Goal: Find contact information: Find contact information

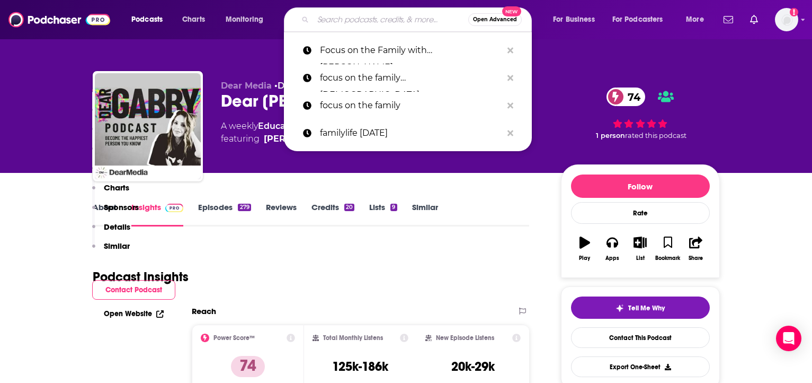
scroll to position [261, 0]
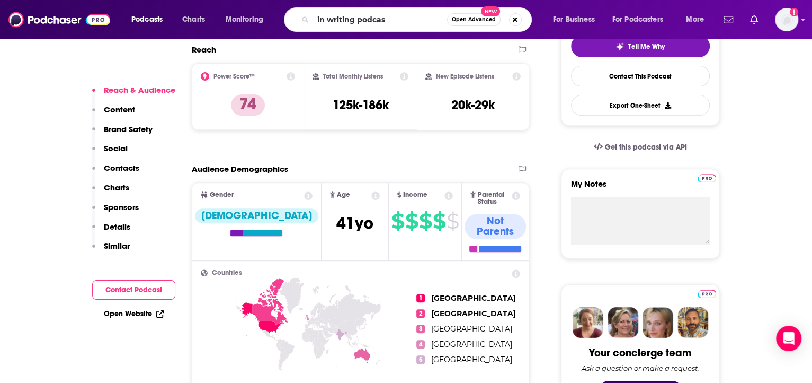
type input "in writing podcast"
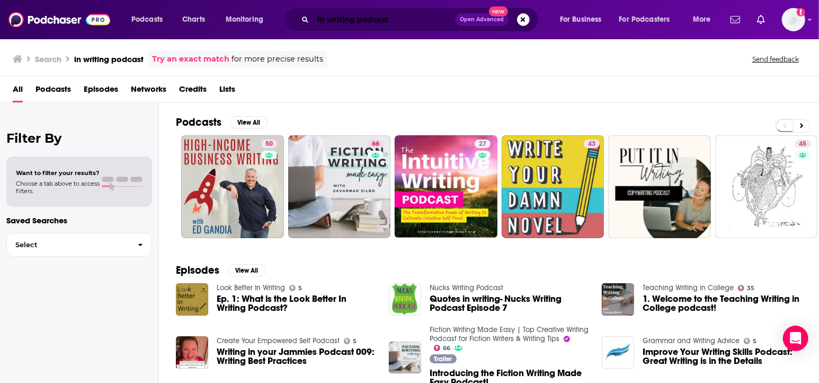
click at [376, 21] on input "in writing podcast" at bounding box center [384, 19] width 142 height 17
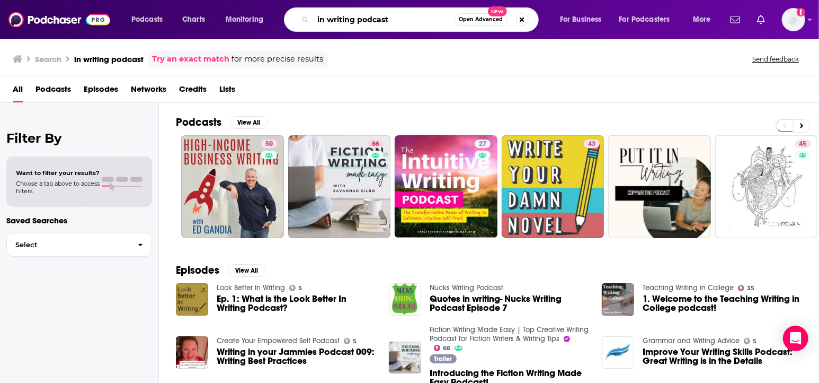
click at [376, 21] on input "in writing podcast" at bounding box center [383, 19] width 141 height 17
type input "in writing"
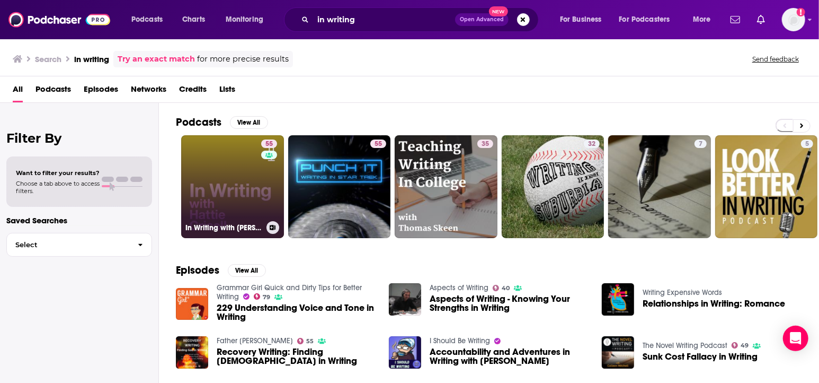
click at [225, 192] on link "55 In Writing with [PERSON_NAME]" at bounding box center [232, 186] width 103 height 103
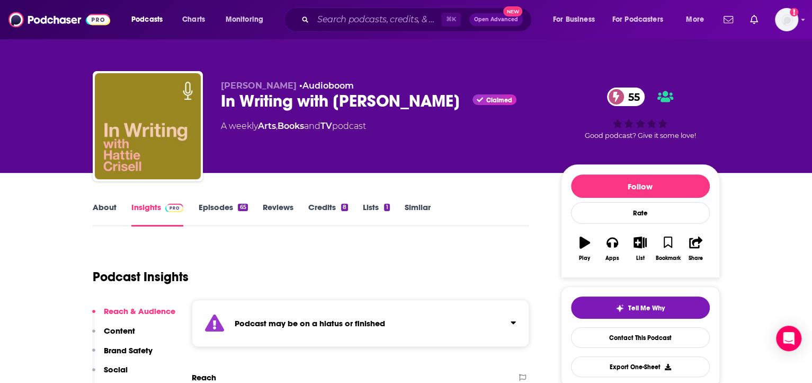
click at [333, 243] on div "Podcast Insights" at bounding box center [307, 270] width 429 height 54
click at [384, 246] on div "Podcast Insights" at bounding box center [307, 270] width 429 height 54
click at [512, 318] on icon "Click to expand status details" at bounding box center [513, 322] width 5 height 8
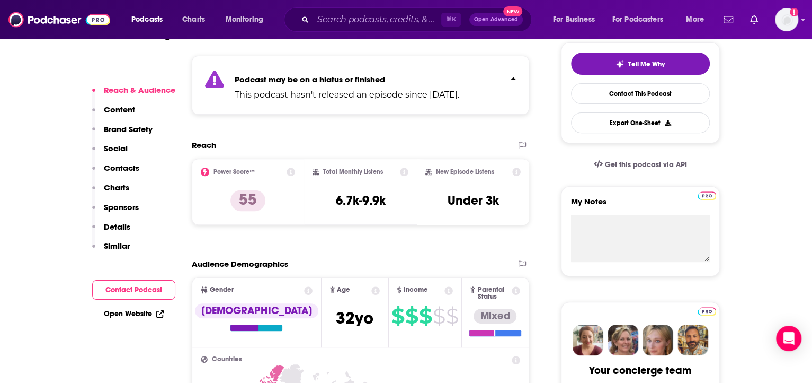
click at [119, 289] on button "Contact Podcast" at bounding box center [133, 290] width 83 height 20
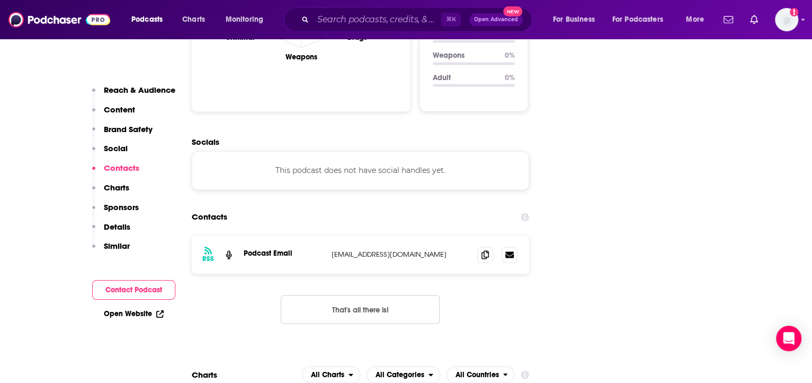
scroll to position [1209, 0]
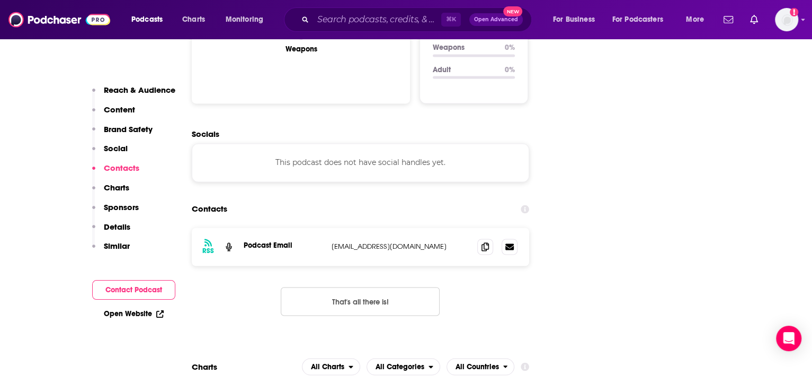
click at [125, 314] on link "Open Website" at bounding box center [134, 313] width 60 height 9
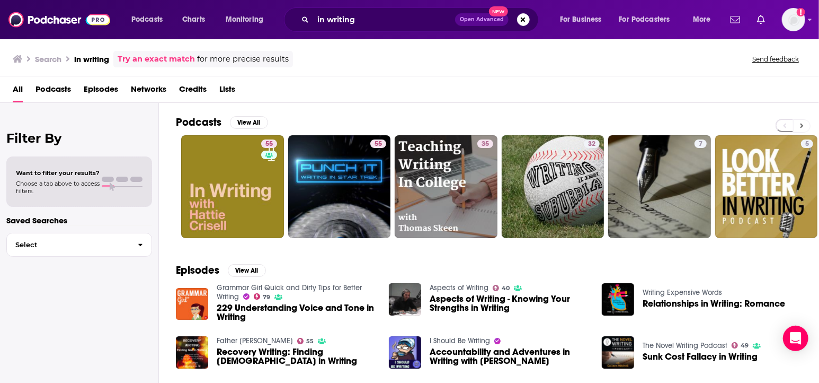
click at [803, 122] on icon at bounding box center [802, 125] width 4 height 7
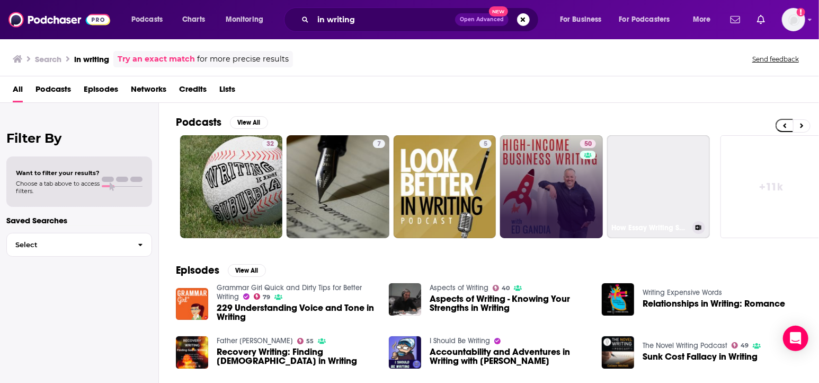
scroll to position [0, 330]
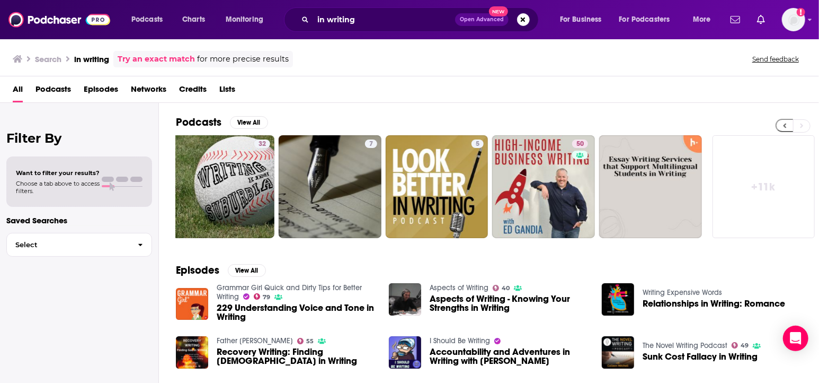
click at [779, 125] on button at bounding box center [784, 125] width 17 height 13
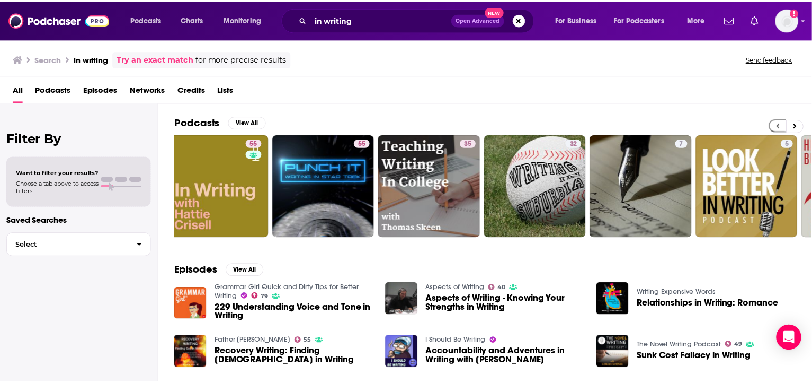
scroll to position [0, 0]
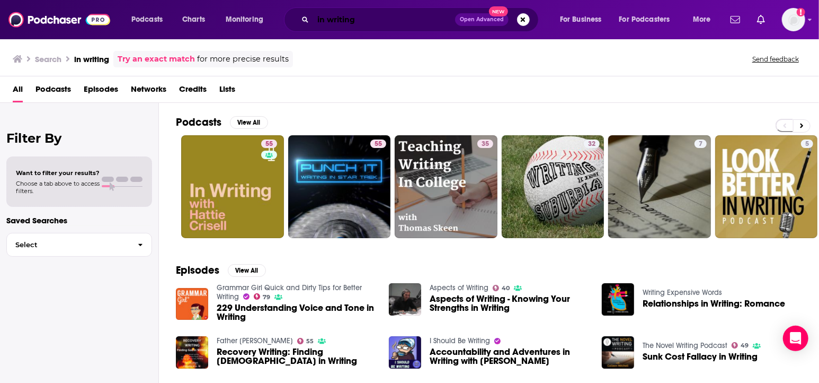
click at [339, 21] on input "in writing" at bounding box center [384, 19] width 142 height 17
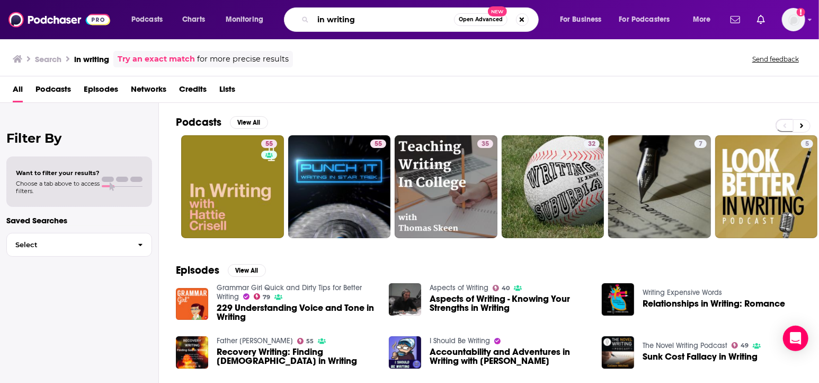
click at [339, 21] on input "in writing" at bounding box center [383, 19] width 141 height 17
click at [340, 21] on input "in writing" at bounding box center [383, 19] width 141 height 17
type input "forever35"
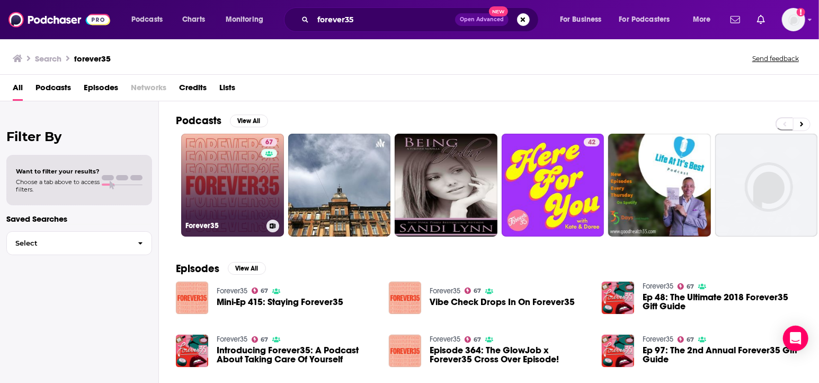
click at [238, 173] on link "67 Forever35" at bounding box center [232, 185] width 103 height 103
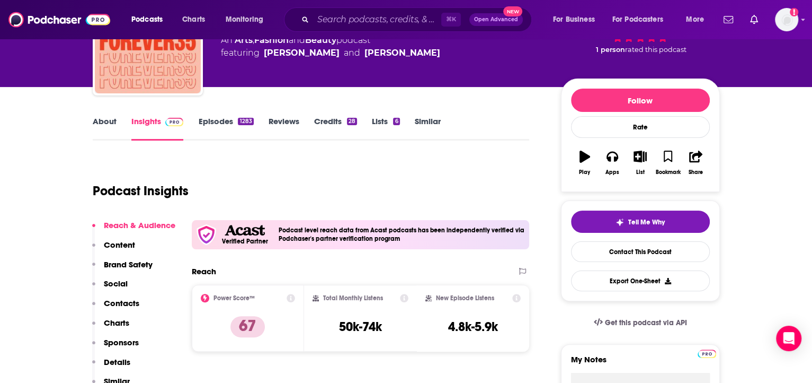
scroll to position [180, 0]
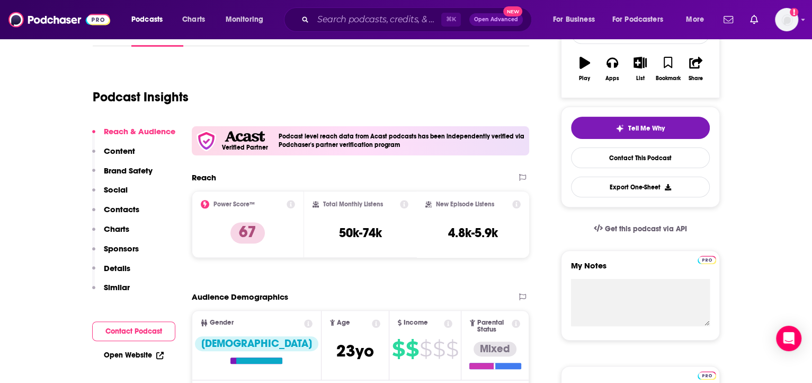
click at [129, 331] on button "Contact Podcast" at bounding box center [133, 331] width 83 height 20
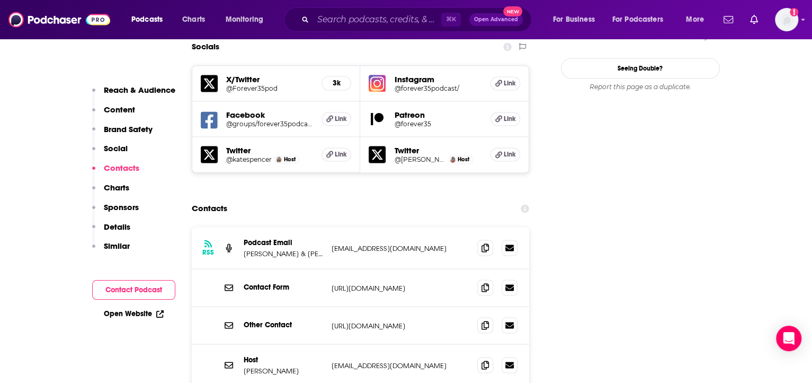
scroll to position [1343, 0]
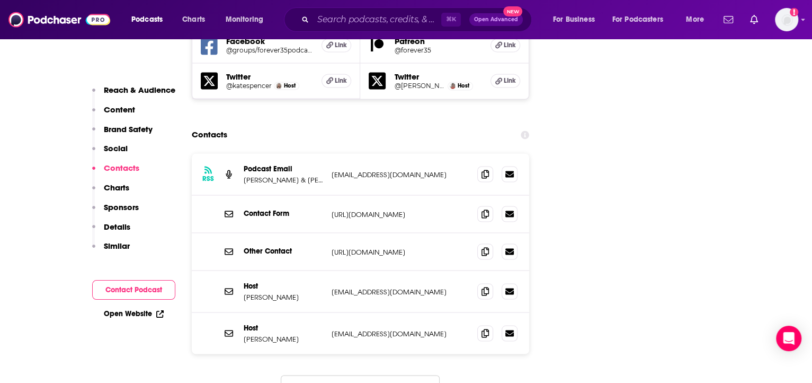
click at [315, 208] on p "Contact Form" at bounding box center [283, 212] width 79 height 9
click at [487, 286] on icon at bounding box center [485, 290] width 7 height 8
drag, startPoint x: 332, startPoint y: 201, endPoint x: 466, endPoint y: 203, distance: 134.1
click at [466, 247] on p "[URL][DOMAIN_NAME]" at bounding box center [401, 251] width 138 height 9
copy p "[URL][DOMAIN_NAME]"
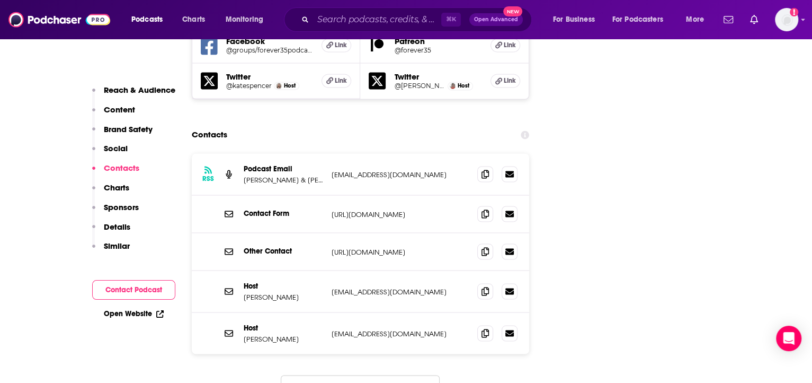
click at [452, 247] on p "[URL][DOMAIN_NAME]" at bounding box center [401, 251] width 138 height 9
drag, startPoint x: 412, startPoint y: 240, endPoint x: 326, endPoint y: 243, distance: 85.3
click at [326, 270] on div "Host [PERSON_NAME] [EMAIL_ADDRESS][DOMAIN_NAME] [EMAIL_ADDRESS][DOMAIN_NAME]" at bounding box center [361, 291] width 338 height 42
copy div "[EMAIL_ADDRESS][DOMAIN_NAME]"
drag, startPoint x: 553, startPoint y: 227, endPoint x: 545, endPoint y: 229, distance: 7.7
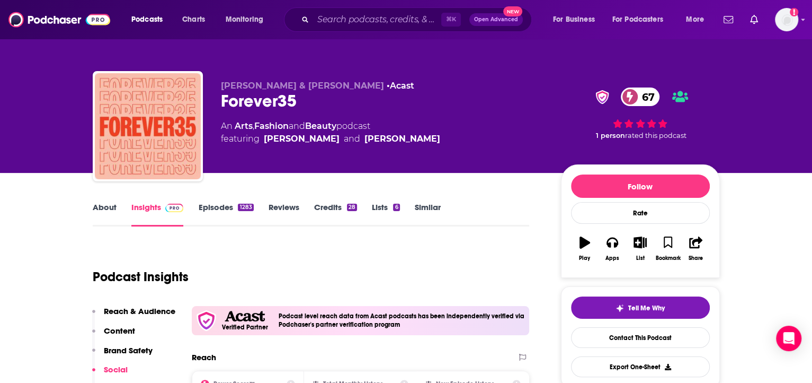
scroll to position [68, 0]
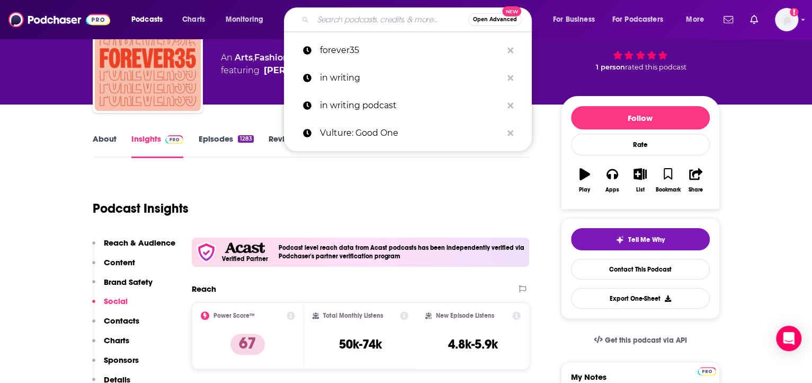
click at [359, 16] on input "Search podcasts, credits, & more..." at bounding box center [390, 19] width 155 height 17
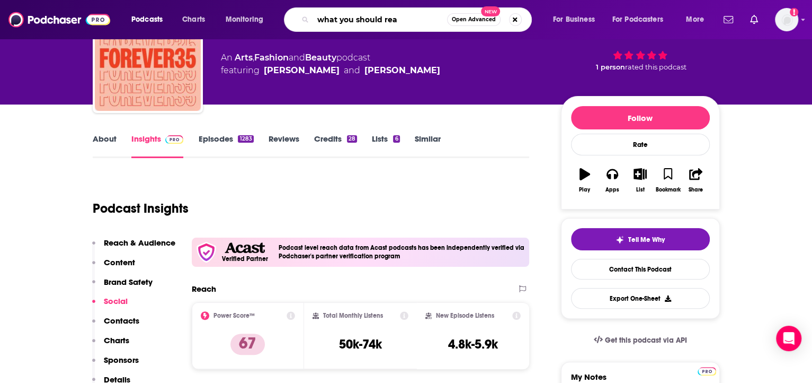
type input "what you should read"
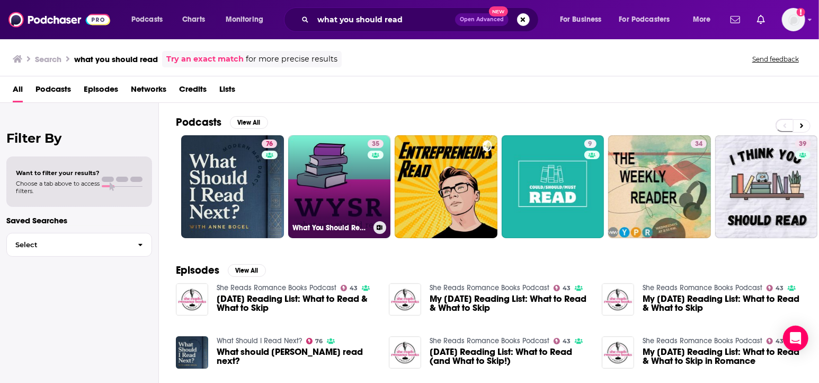
click at [337, 204] on link "35 What You Should Read" at bounding box center [339, 186] width 103 height 103
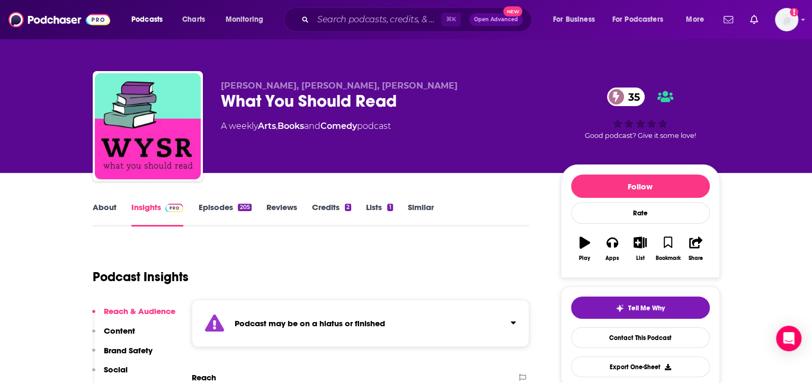
click at [398, 320] on div "Podcast may be on a hiatus or finished" at bounding box center [361, 322] width 338 height 47
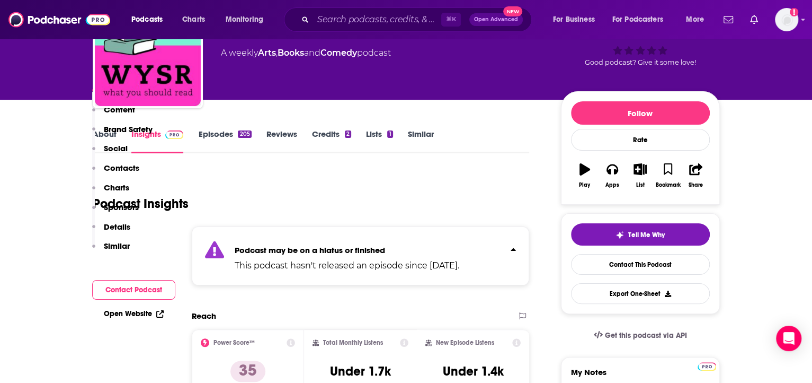
scroll to position [239, 0]
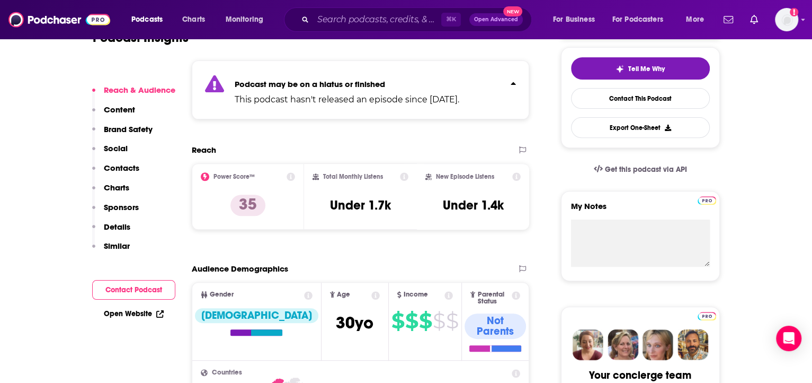
click at [134, 311] on link "Open Website" at bounding box center [134, 313] width 60 height 9
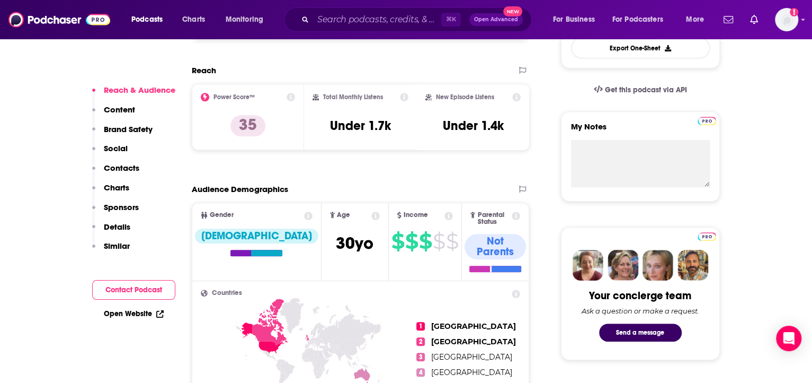
click at [128, 315] on link "Open Website" at bounding box center [134, 313] width 60 height 9
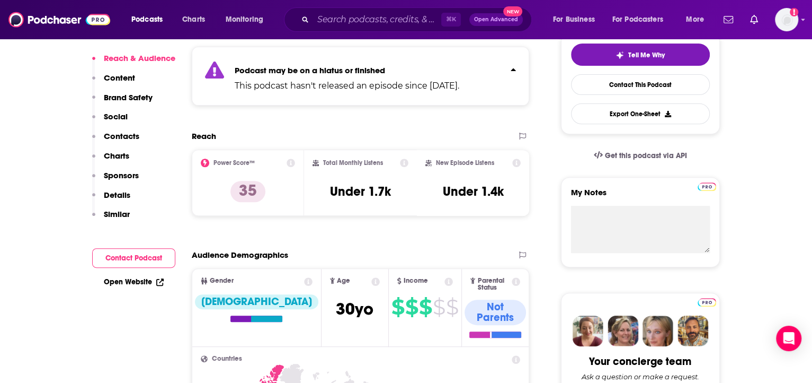
scroll to position [0, 0]
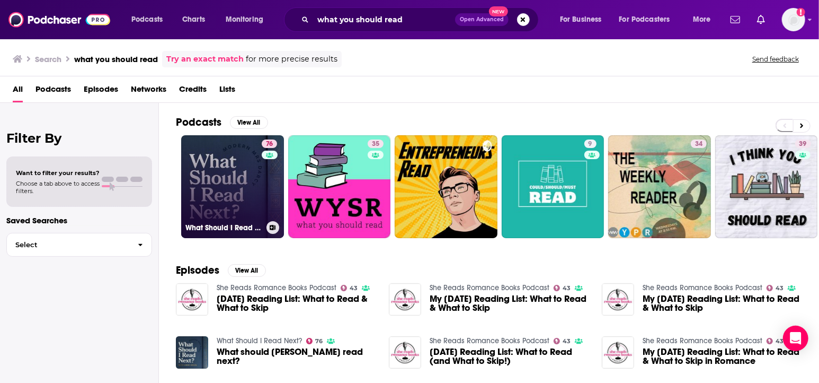
click at [242, 195] on link "76 What Should I Read Next?" at bounding box center [232, 186] width 103 height 103
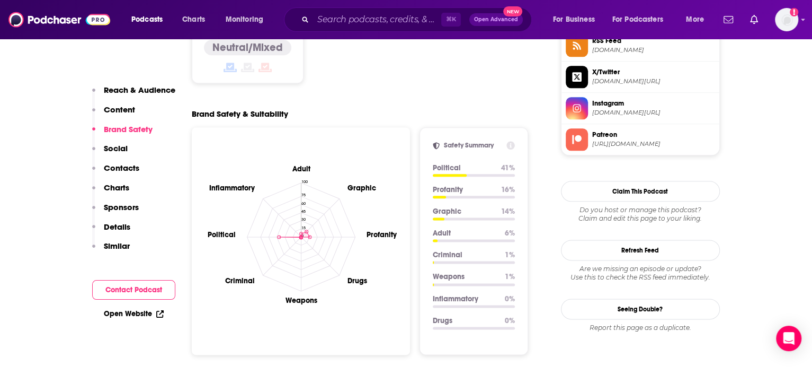
scroll to position [966, 0]
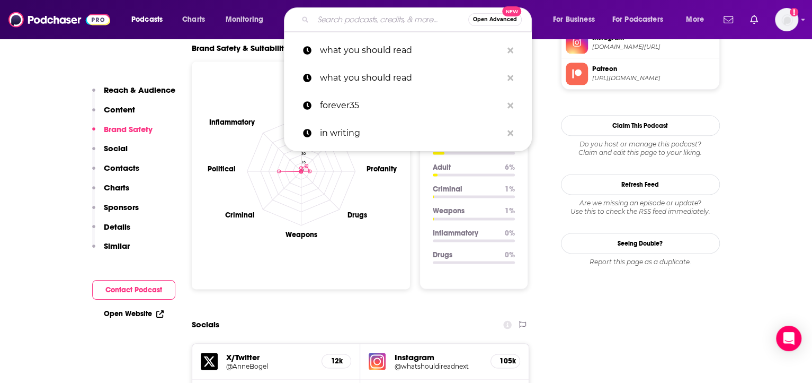
click at [318, 20] on input "Search podcasts, credits, & more..." at bounding box center [390, 19] width 155 height 17
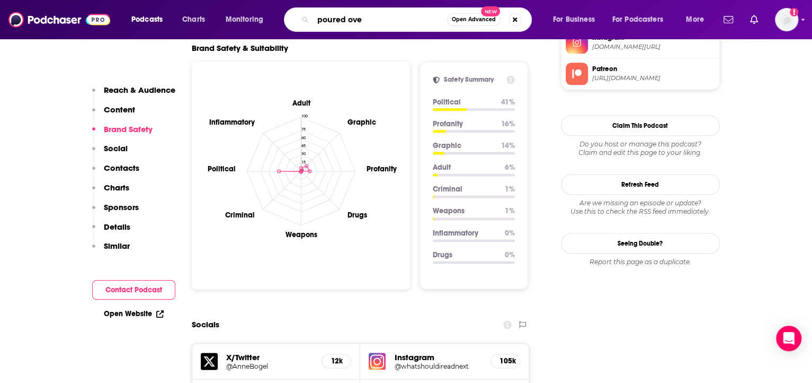
type input "poured over"
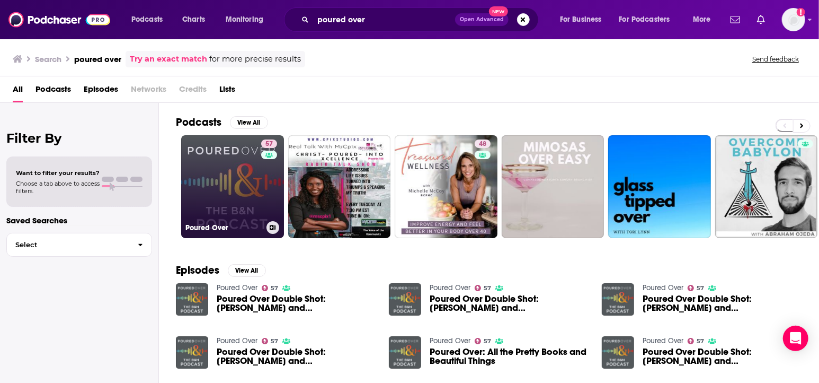
click at [194, 182] on link "57 Poured Over" at bounding box center [232, 186] width 103 height 103
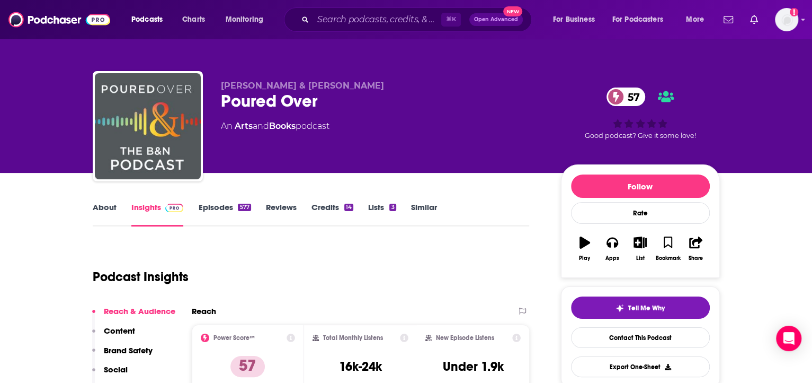
scroll to position [105, 0]
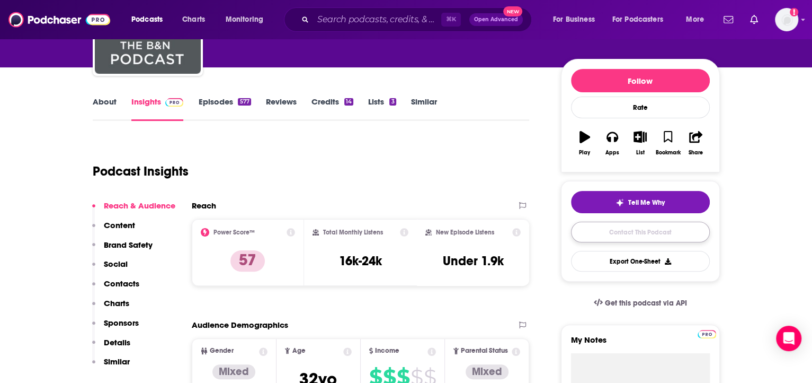
click at [675, 235] on link "Contact This Podcast" at bounding box center [640, 231] width 139 height 21
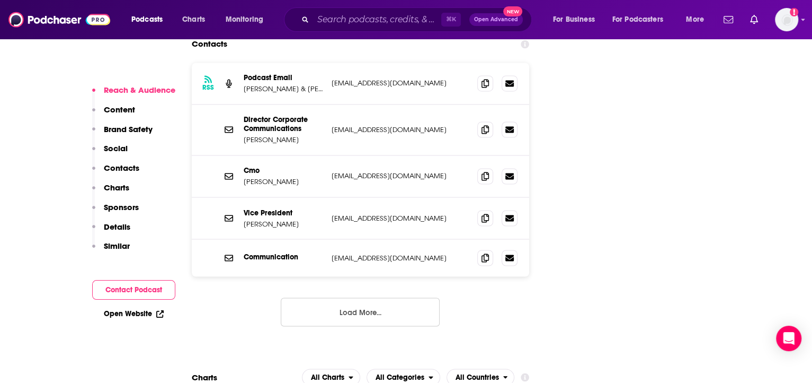
scroll to position [1213, 0]
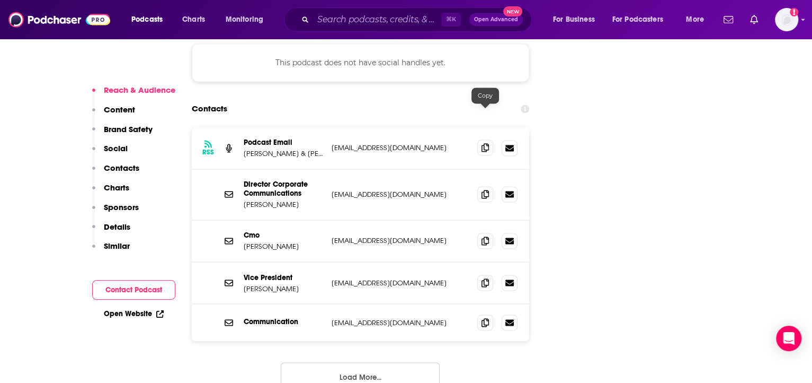
click at [483, 143] on icon at bounding box center [485, 147] width 7 height 8
click at [374, 362] on button "Load More..." at bounding box center [360, 376] width 159 height 29
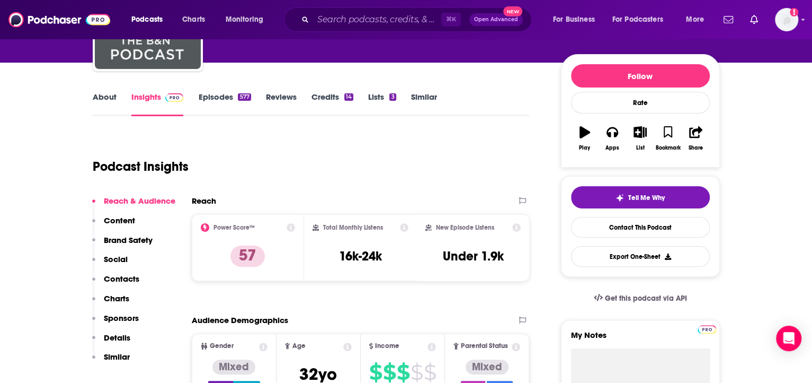
scroll to position [0, 0]
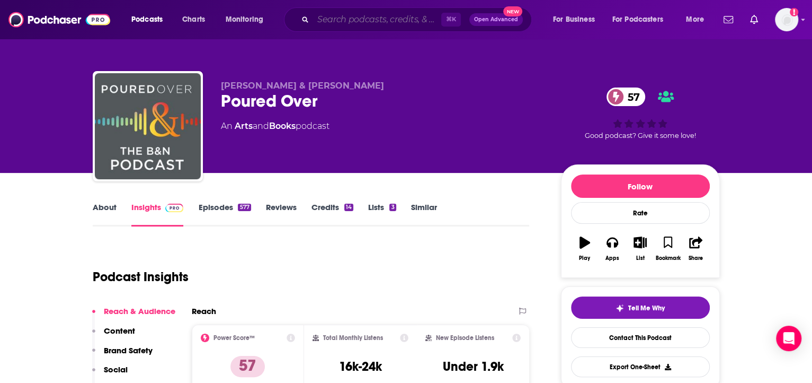
click at [353, 20] on input "Search podcasts, credits, & more..." at bounding box center [377, 19] width 128 height 17
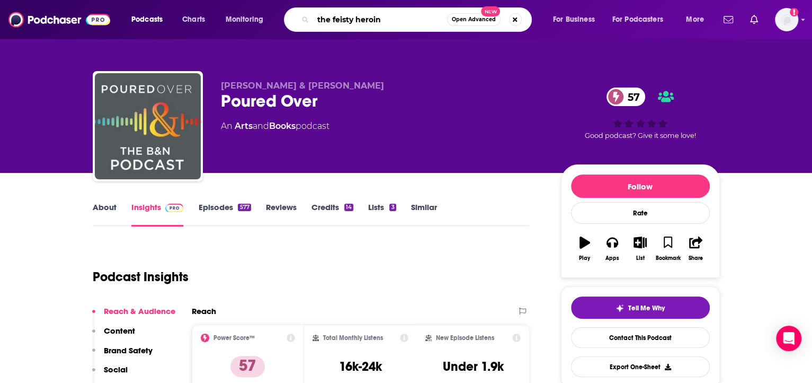
type input "the feisty heroine"
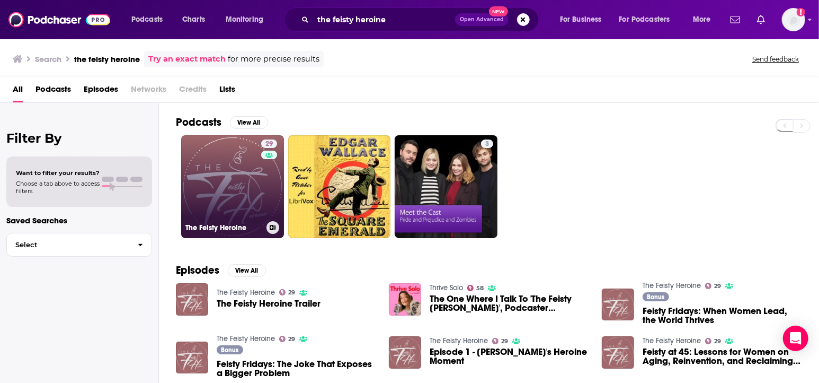
click at [224, 187] on link "29 The Feisty Heroine" at bounding box center [232, 186] width 103 height 103
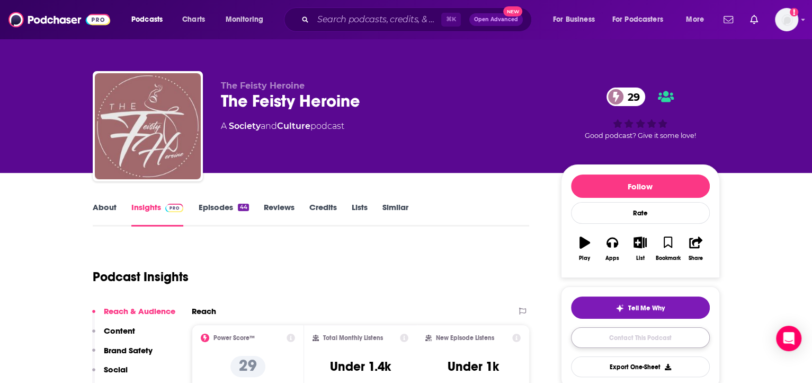
click at [634, 341] on link "Contact This Podcast" at bounding box center [640, 337] width 139 height 21
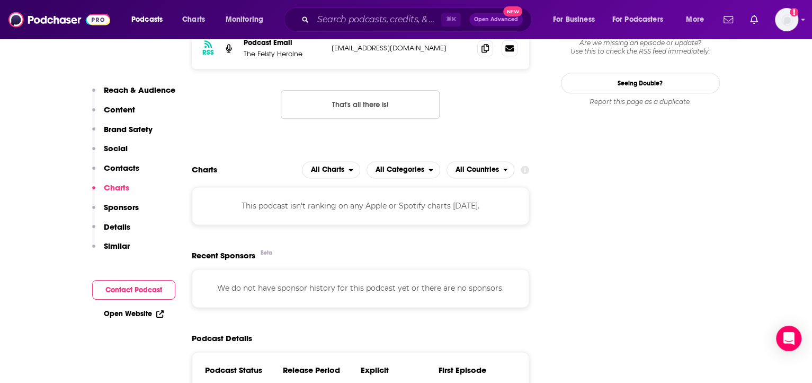
scroll to position [863, 0]
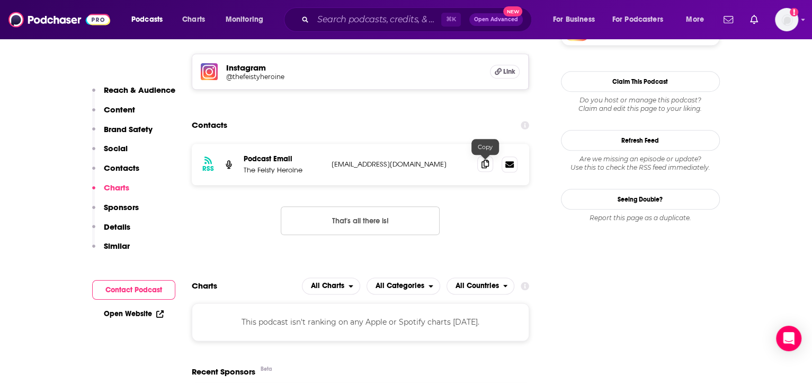
click at [487, 166] on icon at bounding box center [485, 163] width 7 height 8
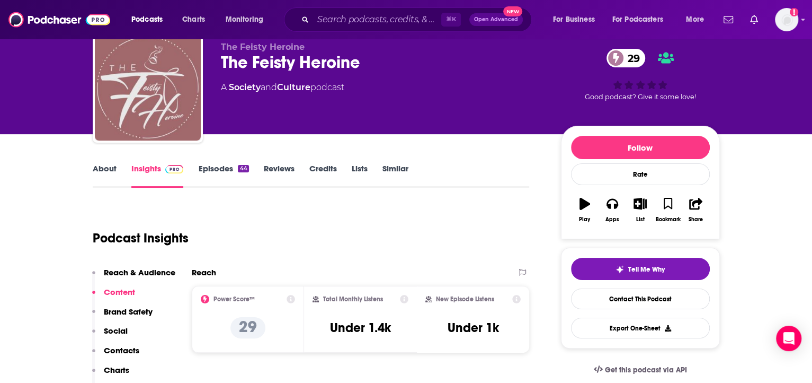
scroll to position [0, 0]
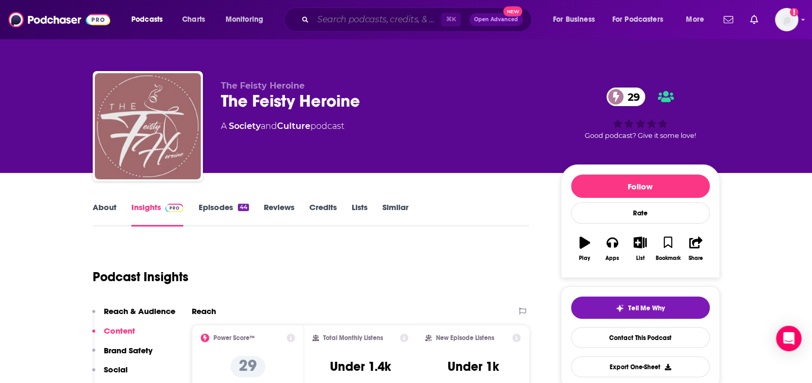
click at [353, 21] on input "Search podcasts, credits, & more..." at bounding box center [377, 19] width 128 height 17
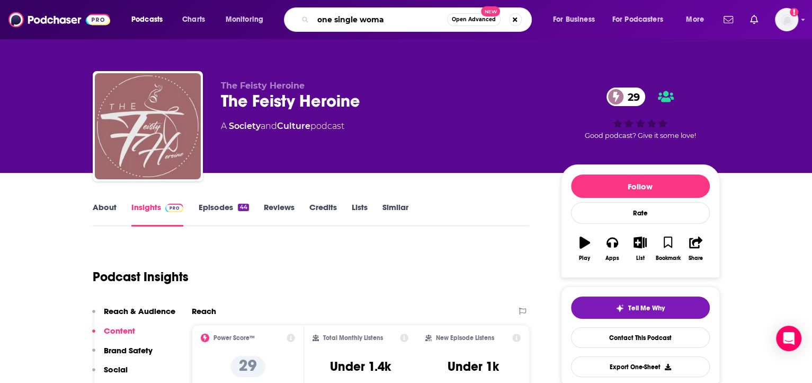
type input "one single woman"
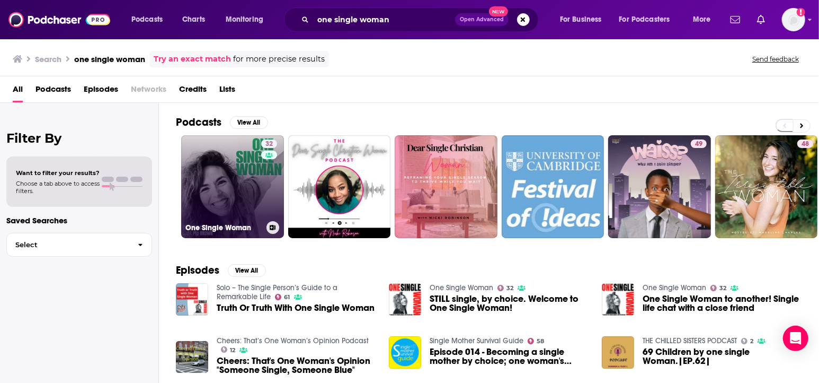
click at [228, 173] on link "32 One Single Woman" at bounding box center [232, 186] width 103 height 103
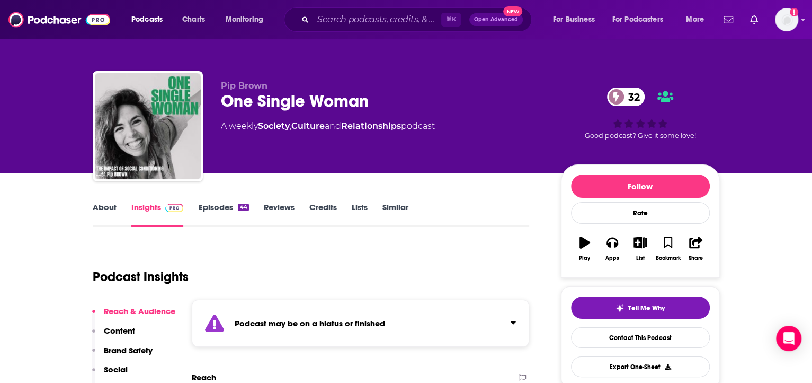
click at [390, 252] on div "Podcast Insights" at bounding box center [307, 270] width 429 height 54
click at [393, 258] on div "Podcast Insights" at bounding box center [307, 270] width 429 height 54
click at [395, 299] on div "Podcast may be on a hiatus or finished" at bounding box center [361, 322] width 338 height 47
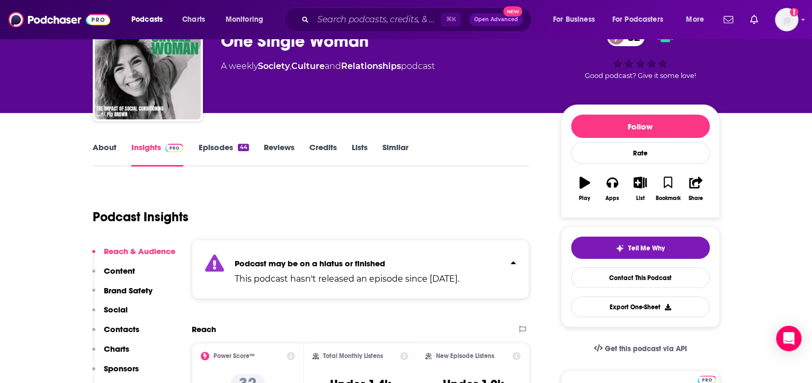
click at [511, 265] on icon "Click to expand status details" at bounding box center [513, 262] width 5 height 8
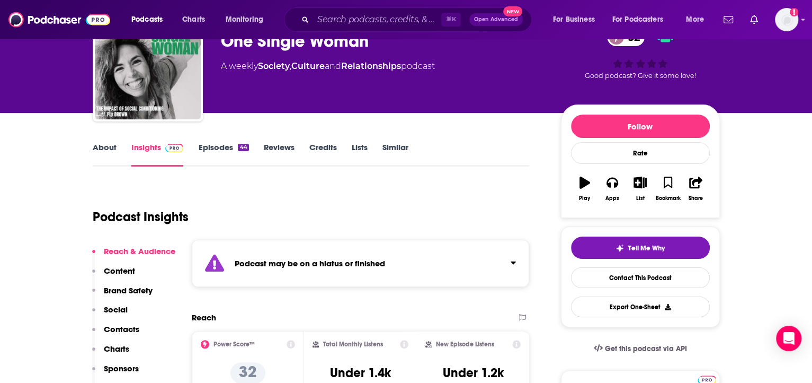
click at [509, 264] on button "Click to expand status details" at bounding box center [509, 260] width 14 height 15
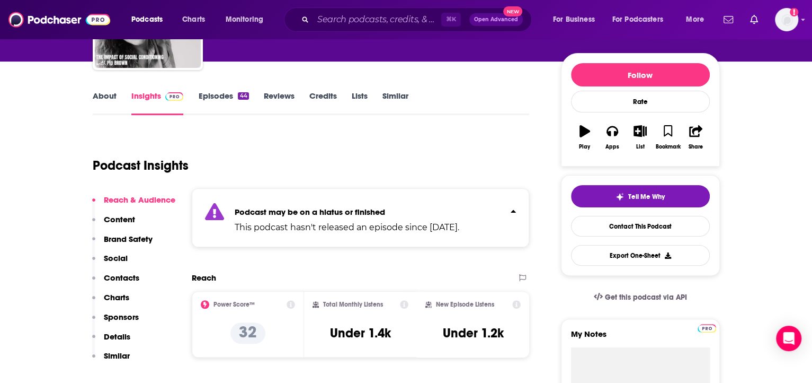
scroll to position [190, 0]
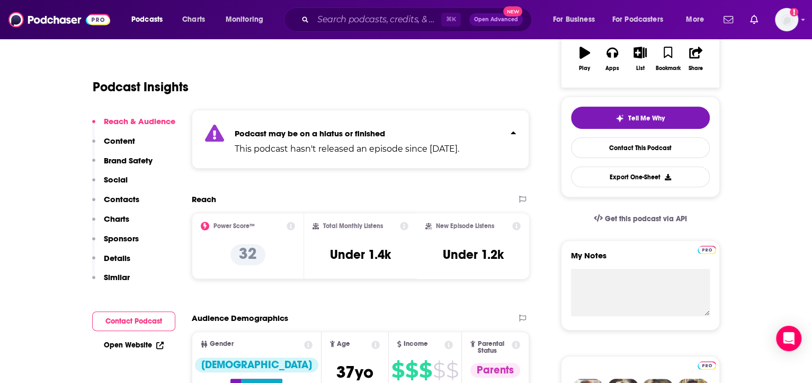
click at [136, 341] on link "Open Website" at bounding box center [134, 344] width 60 height 9
click at [331, 23] on input "Search podcasts, credits, & more..." at bounding box center [377, 19] width 128 height 17
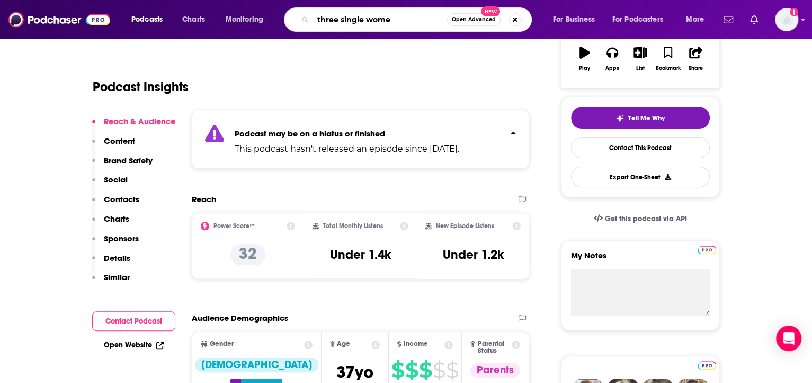
type input "three single women"
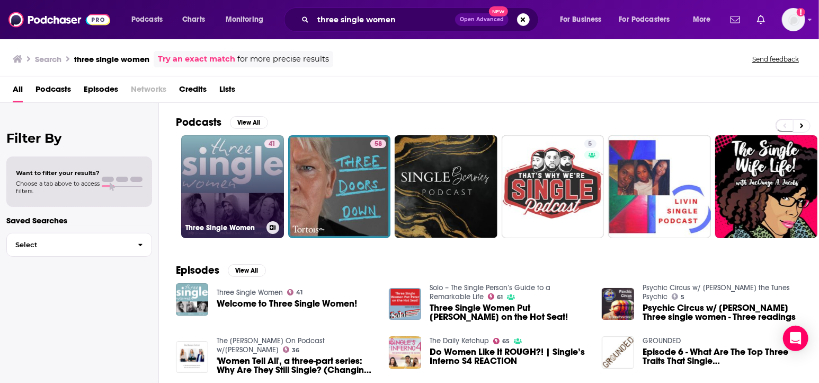
click at [209, 198] on link "41 Three Single Women" at bounding box center [232, 186] width 103 height 103
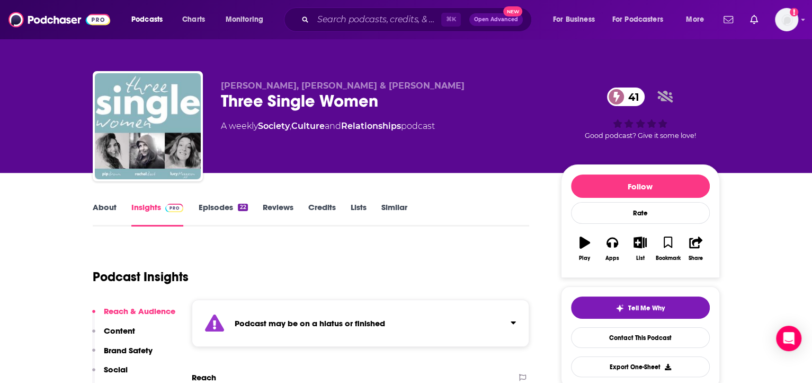
click at [423, 321] on div "Podcast may be on a hiatus or finished" at bounding box center [361, 322] width 338 height 47
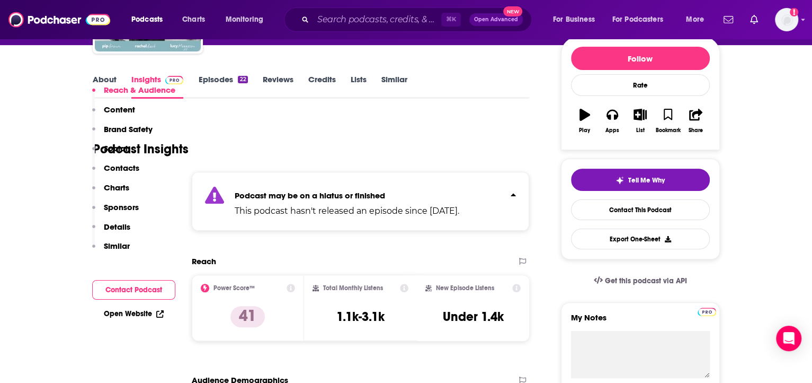
scroll to position [438, 0]
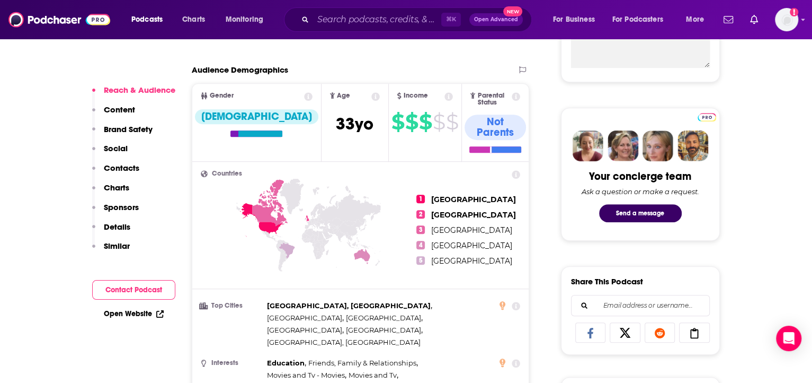
click at [129, 308] on div "Open Website" at bounding box center [133, 314] width 83 height 20
click at [133, 315] on link "Open Website" at bounding box center [134, 313] width 60 height 9
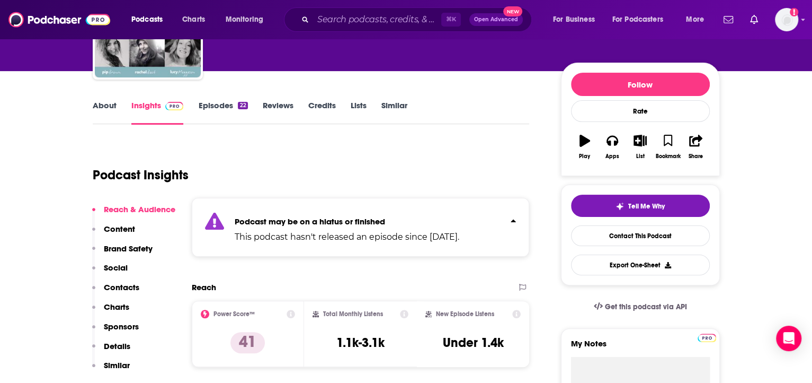
scroll to position [260, 0]
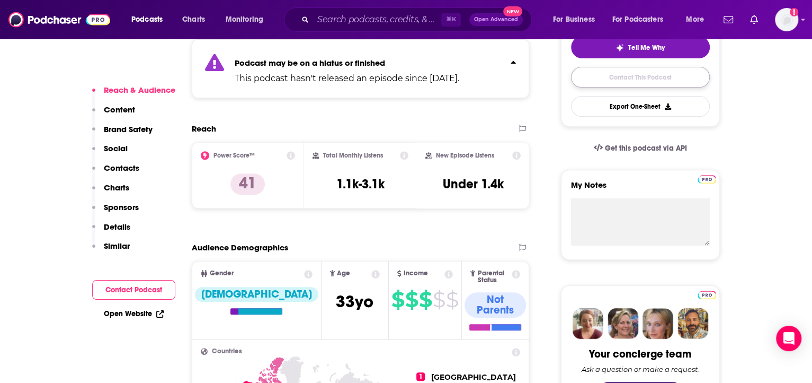
click at [621, 81] on link "Contact This Podcast" at bounding box center [640, 77] width 139 height 21
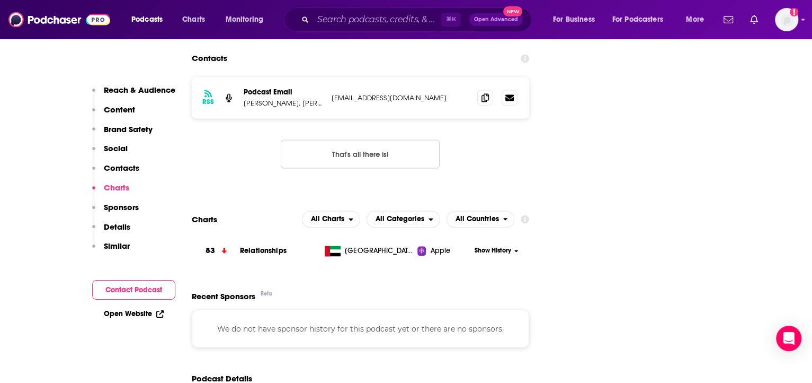
scroll to position [1111, 0]
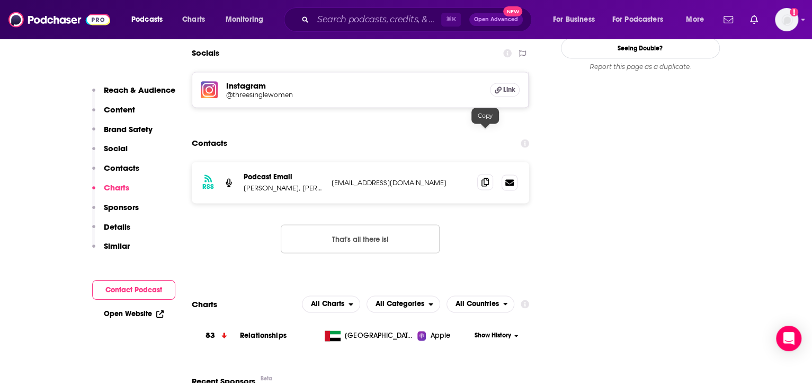
click at [489, 174] on span at bounding box center [485, 182] width 16 height 16
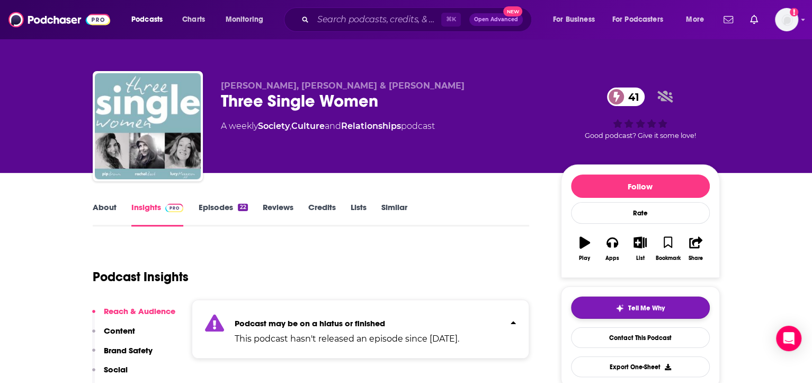
scroll to position [75, 0]
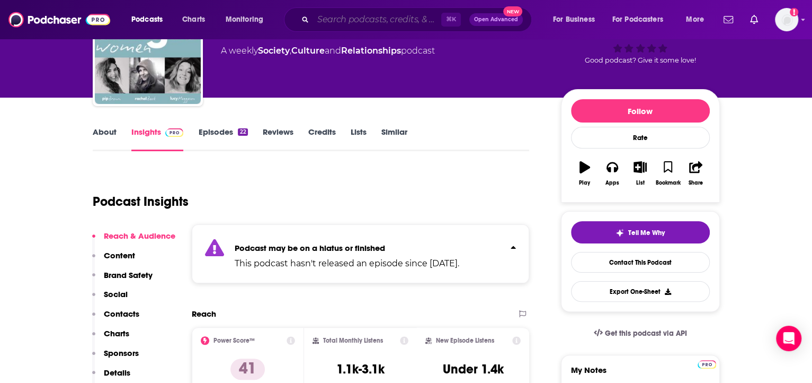
click at [359, 20] on input "Search podcasts, credits, & more..." at bounding box center [377, 19] width 128 height 17
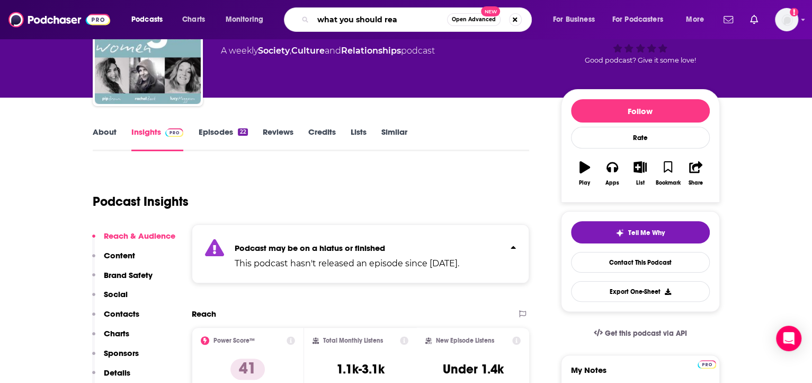
type input "what you should read"
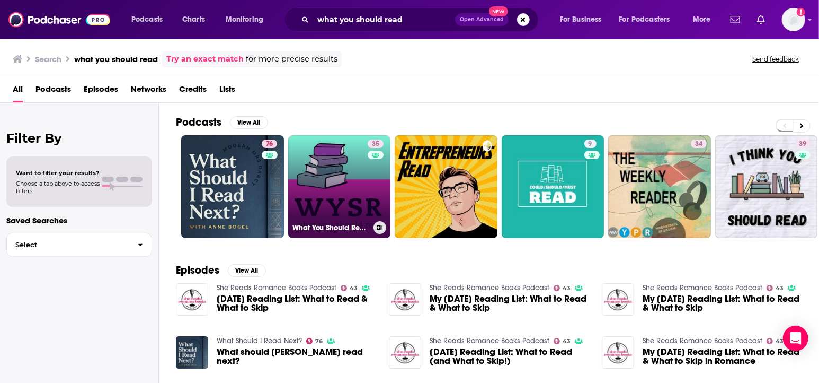
click at [317, 187] on link "35 What You Should Read" at bounding box center [339, 186] width 103 height 103
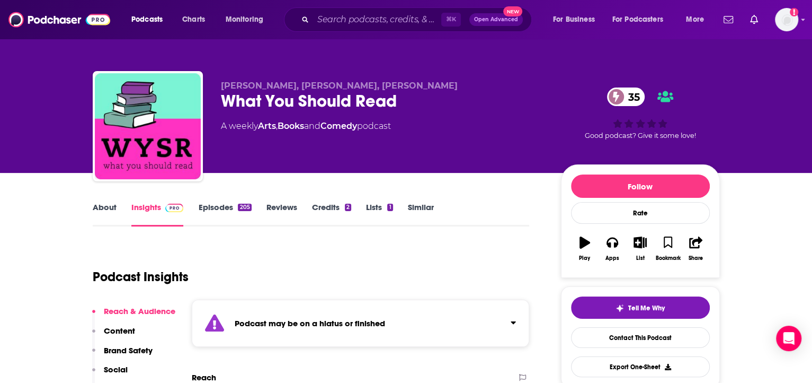
click at [395, 326] on div "Podcast may be on a hiatus or finished" at bounding box center [361, 322] width 338 height 47
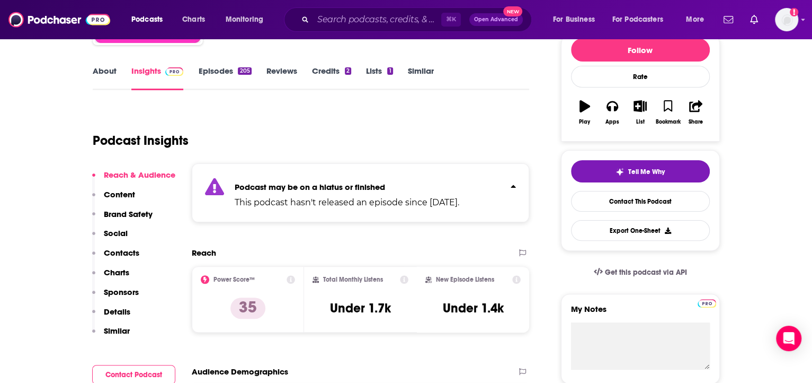
scroll to position [216, 0]
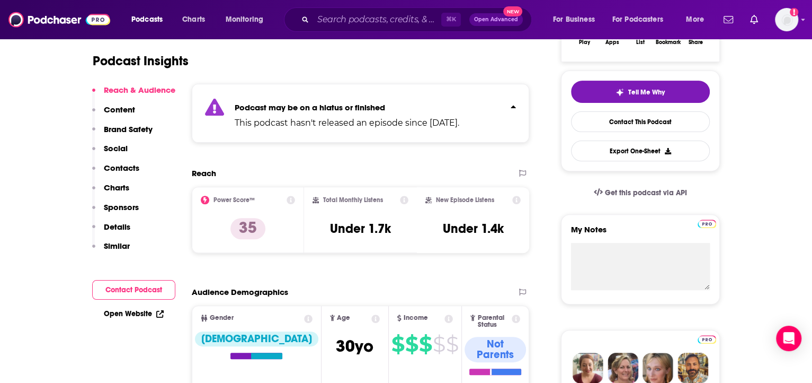
click at [124, 317] on link "Open Website" at bounding box center [134, 313] width 60 height 9
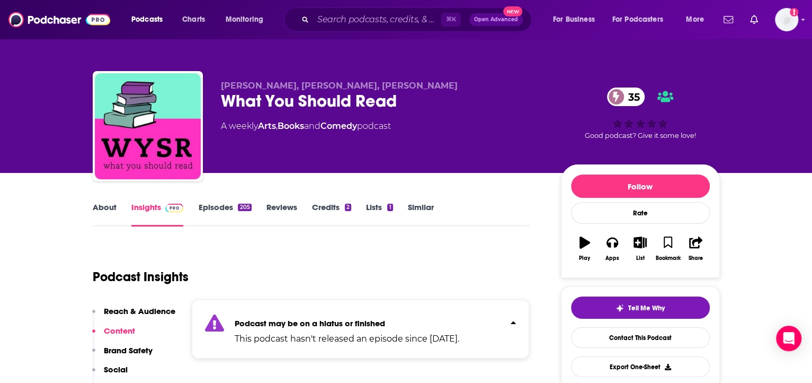
scroll to position [203, 0]
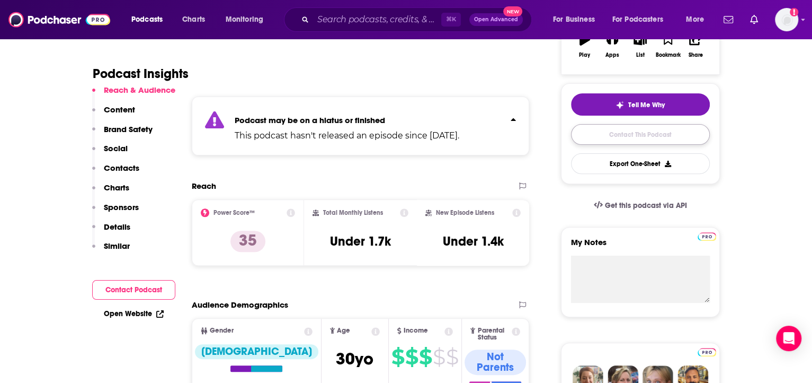
click at [616, 135] on link "Contact This Podcast" at bounding box center [640, 134] width 139 height 21
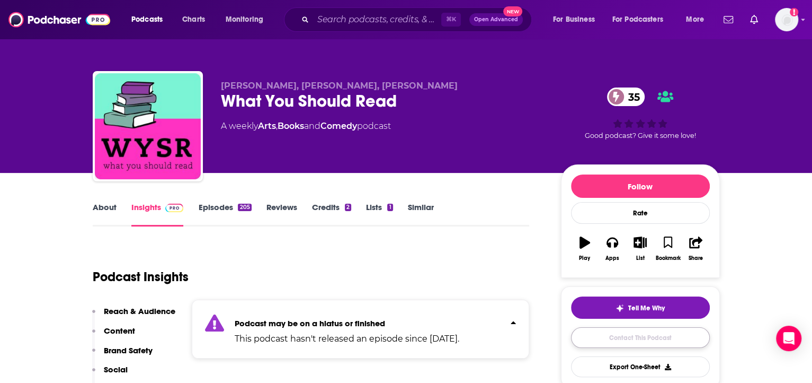
click at [628, 337] on link "Contact This Podcast" at bounding box center [640, 337] width 139 height 21
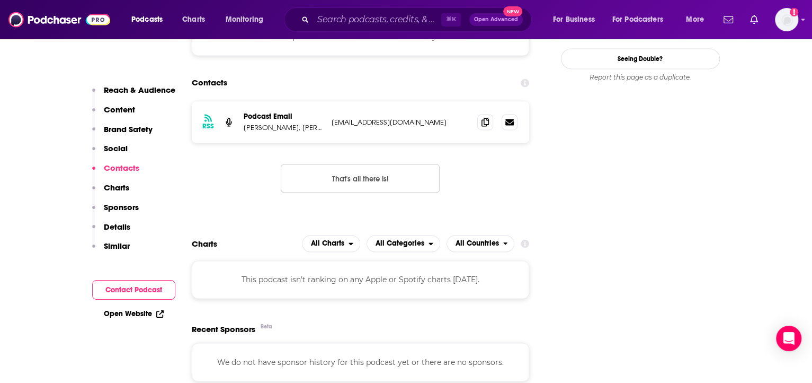
scroll to position [952, 0]
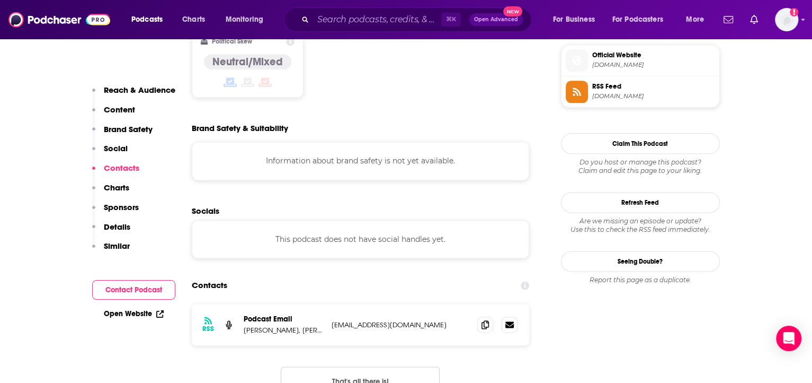
click at [365, 320] on p "[EMAIL_ADDRESS][DOMAIN_NAME]" at bounding box center [401, 324] width 138 height 9
click at [487, 319] on icon at bounding box center [485, 323] width 7 height 8
click at [486, 319] on icon at bounding box center [485, 323] width 7 height 8
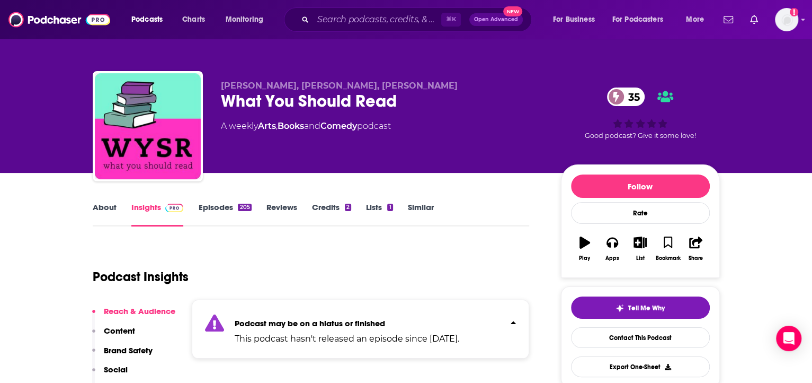
scroll to position [90, 0]
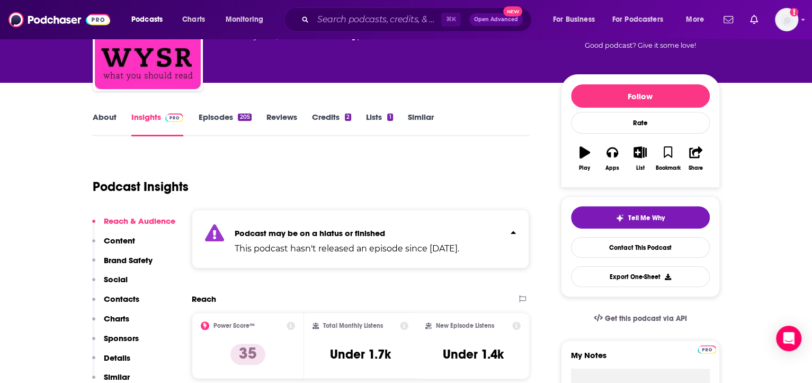
click at [354, 170] on div "Podcast Insights" at bounding box center [307, 180] width 429 height 54
click at [371, 24] on input "Search podcasts, credits, & more..." at bounding box center [377, 19] width 128 height 17
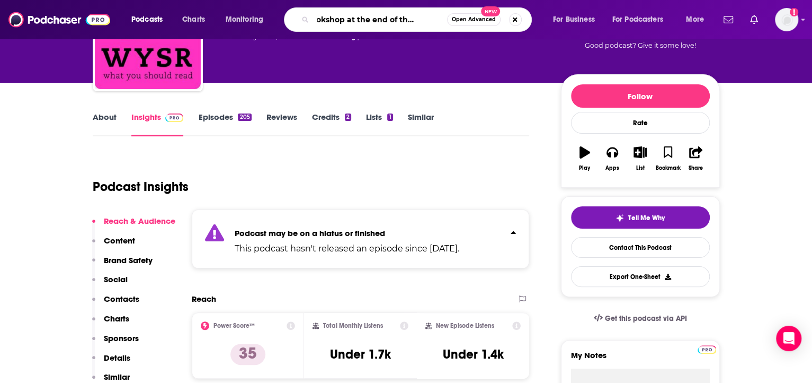
type input "the bookshop at the end of the internet"
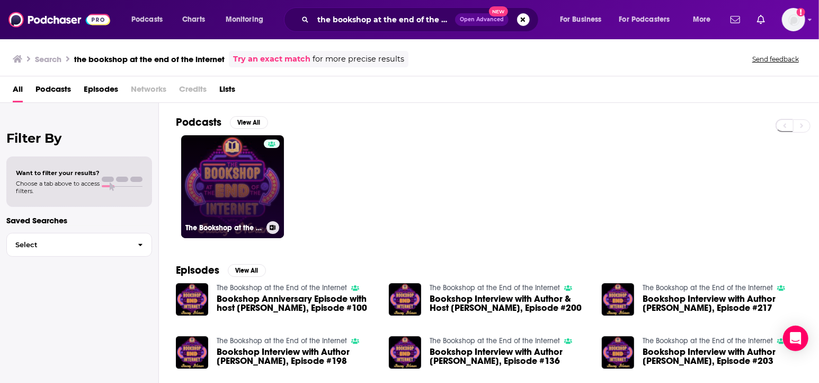
click at [229, 180] on link "The Bookshop at the End of the Internet" at bounding box center [232, 186] width 103 height 103
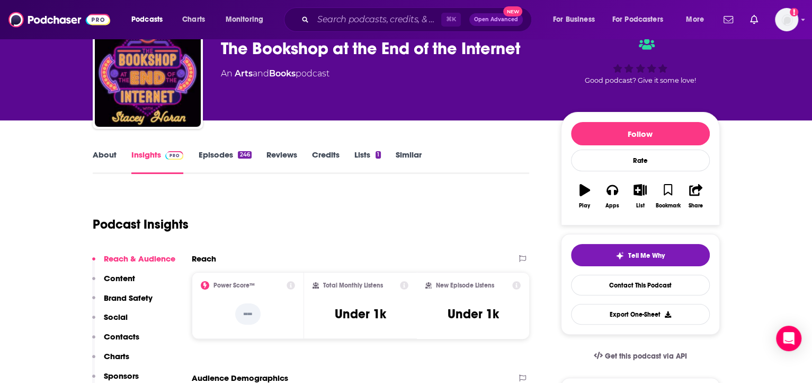
scroll to position [126, 0]
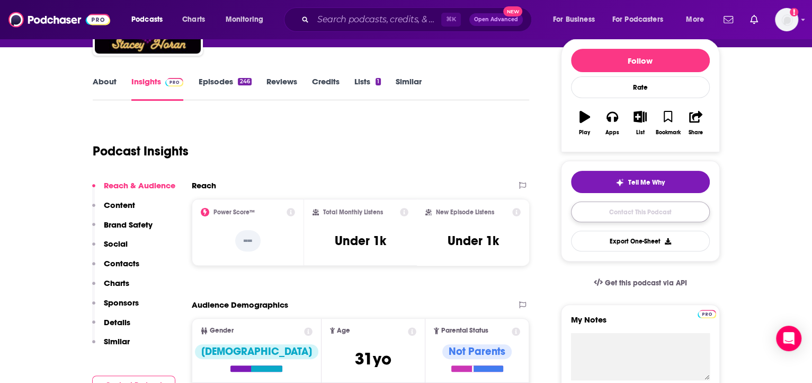
click at [641, 211] on link "Contact This Podcast" at bounding box center [640, 211] width 139 height 21
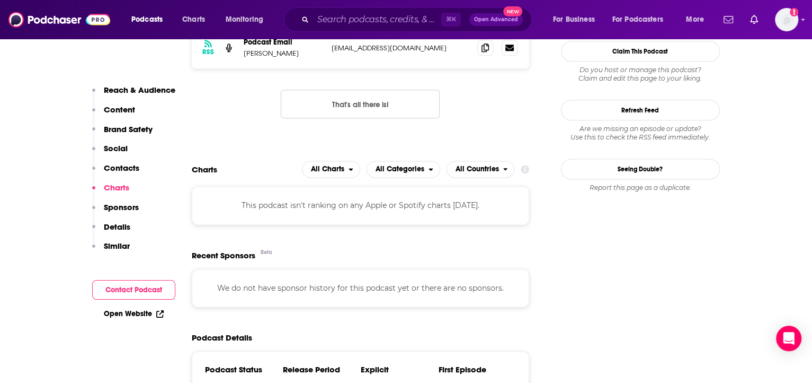
scroll to position [873, 0]
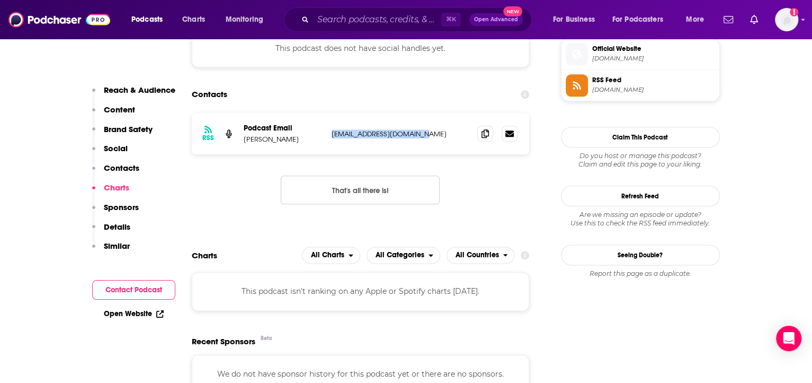
drag, startPoint x: 332, startPoint y: 136, endPoint x: 423, endPoint y: 137, distance: 91.1
click at [423, 137] on p "[EMAIL_ADDRESS][DOMAIN_NAME]" at bounding box center [401, 133] width 138 height 9
copy p "[EMAIL_ADDRESS][DOMAIN_NAME]"
click at [468, 200] on div "RSS Podcast Email [PERSON_NAME] [EMAIL_ADDRESS][DOMAIN_NAME] [EMAIL_ADDRESS][DO…" at bounding box center [361, 167] width 338 height 108
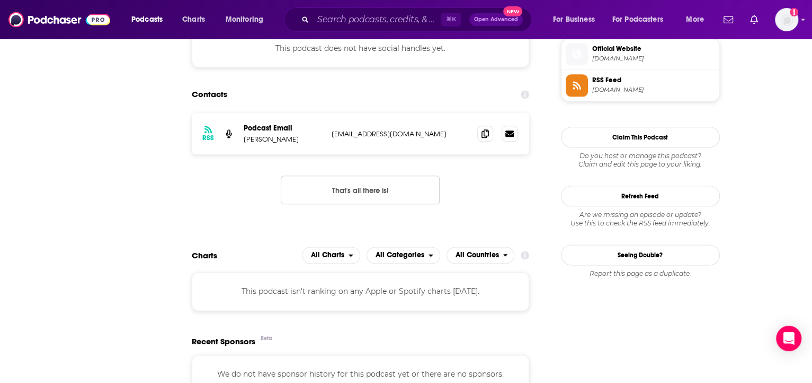
scroll to position [0, 0]
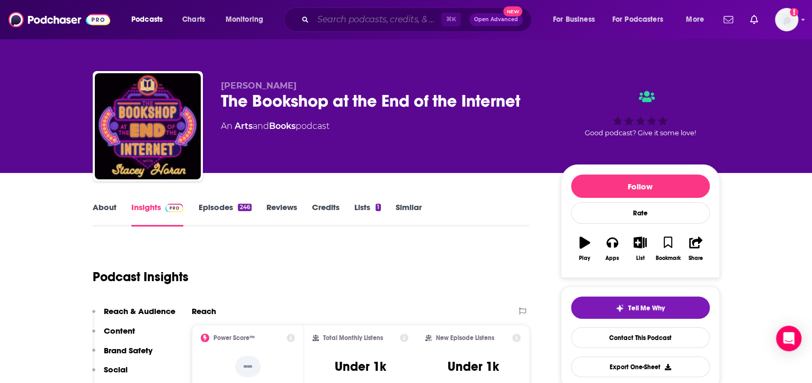
click at [373, 19] on input "Search podcasts, credits, & more..." at bounding box center [377, 19] width 128 height 17
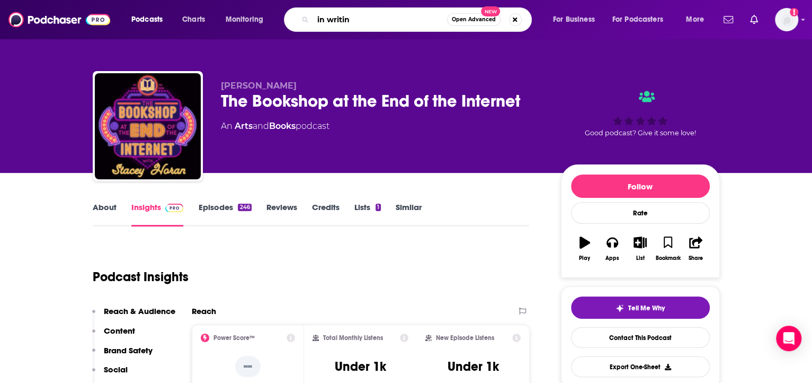
type input "in writing"
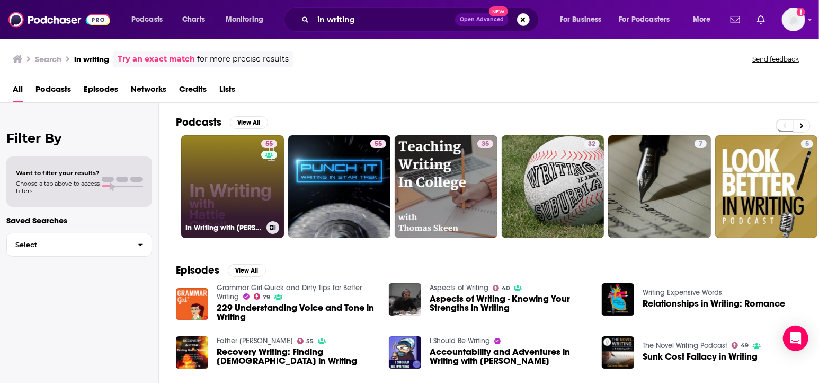
click at [244, 181] on link "55 In Writing with [PERSON_NAME]" at bounding box center [232, 186] width 103 height 103
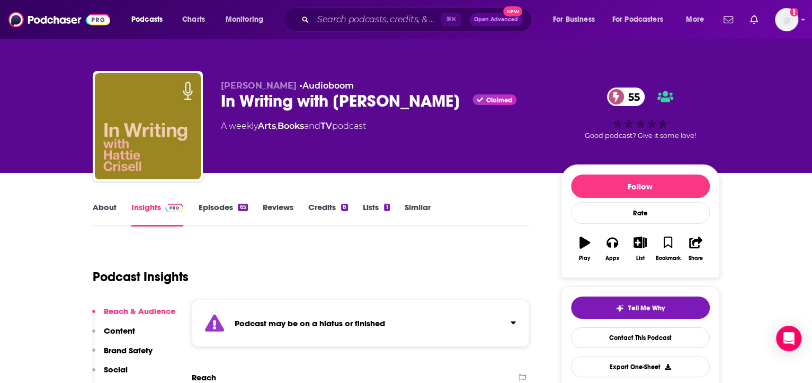
click at [99, 202] on link "About" at bounding box center [105, 214] width 24 height 24
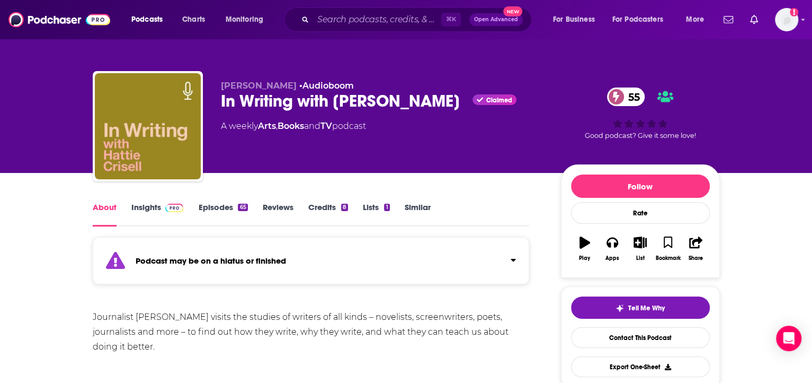
scroll to position [178, 0]
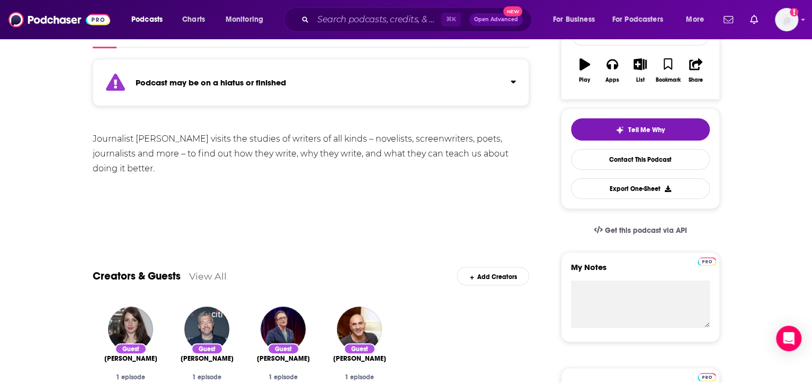
click at [150, 48] on link "Insights" at bounding box center [157, 36] width 52 height 24
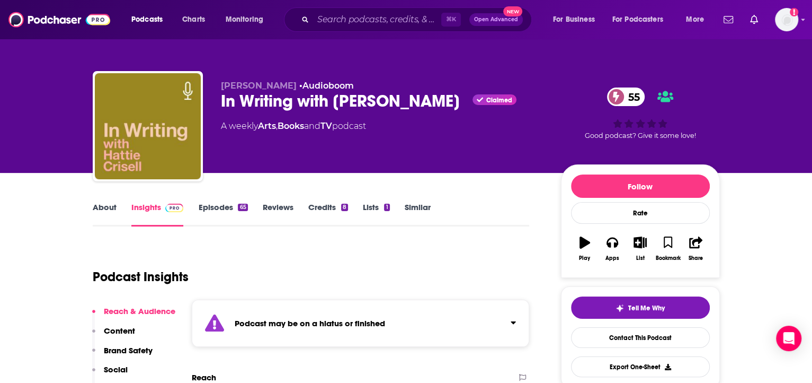
click at [150, 208] on link "Insights" at bounding box center [157, 214] width 52 height 24
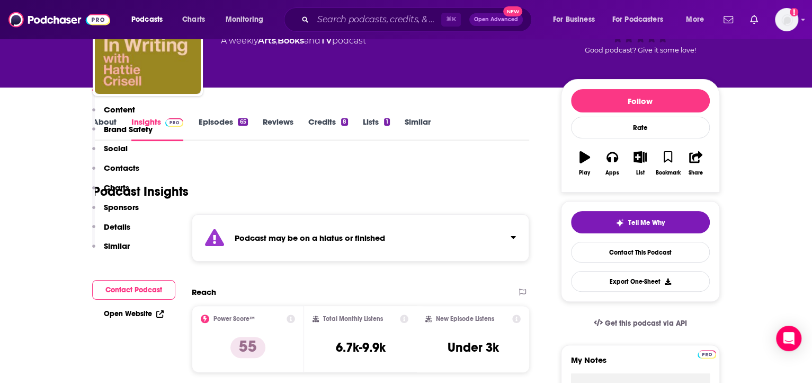
scroll to position [276, 0]
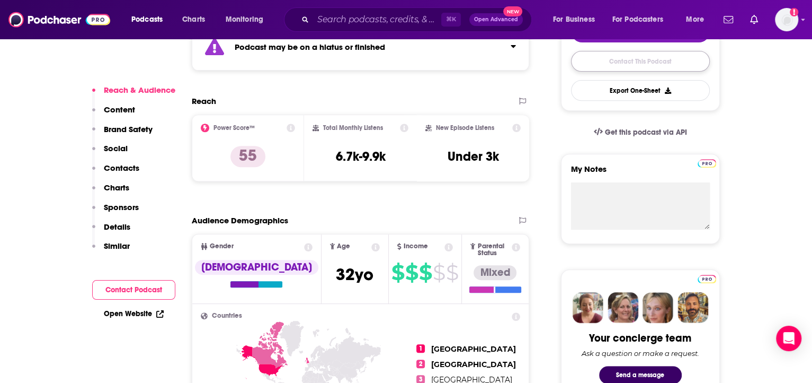
click at [621, 59] on link "Contact This Podcast" at bounding box center [640, 61] width 139 height 21
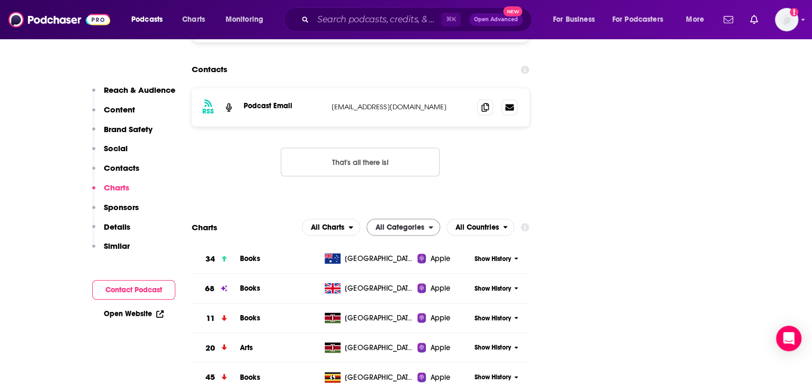
scroll to position [1291, 0]
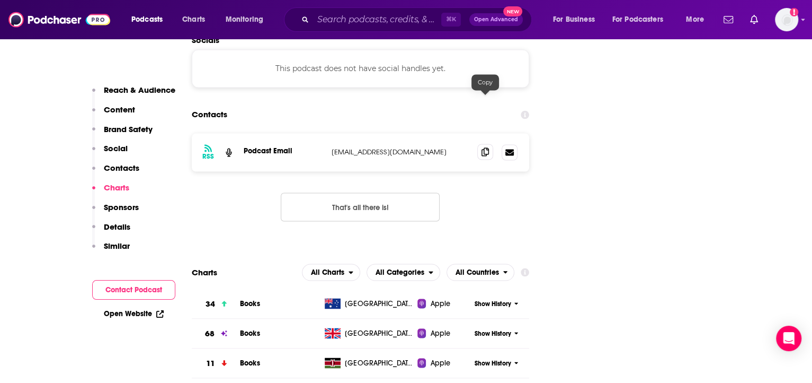
click at [487, 147] on icon at bounding box center [485, 151] width 7 height 8
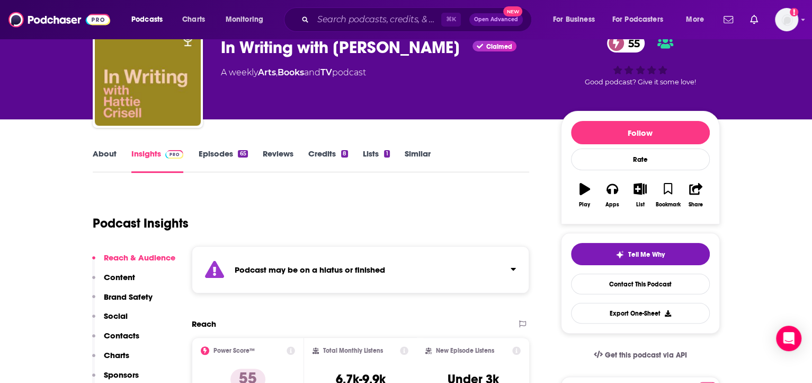
scroll to position [72, 0]
